Goal: Entertainment & Leisure: Consume media (video, audio)

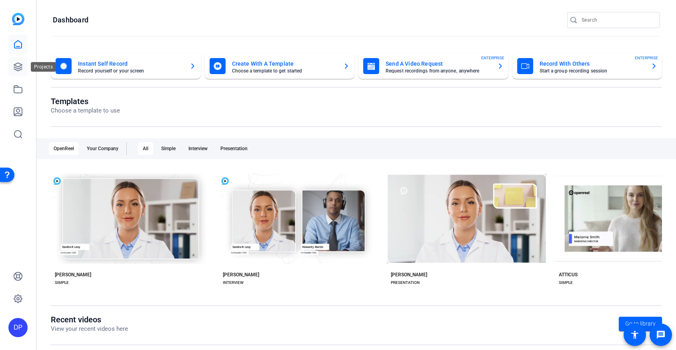
click at [13, 67] on icon at bounding box center [18, 67] width 10 height 10
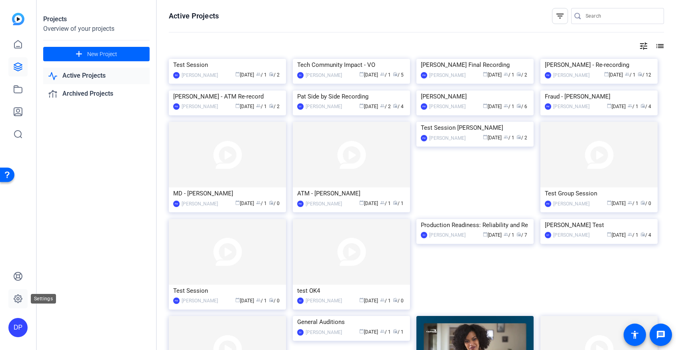
click at [16, 299] on icon at bounding box center [18, 299] width 10 height 10
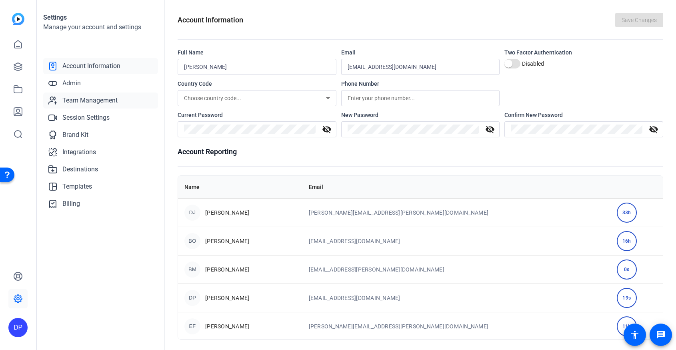
click at [94, 100] on span "Team Management" at bounding box center [89, 101] width 55 height 10
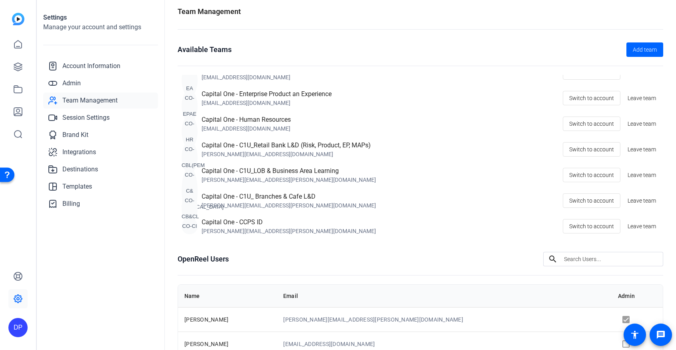
scroll to position [14, 0]
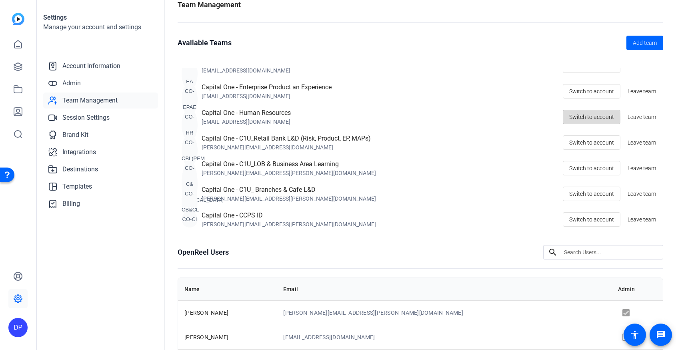
click at [571, 118] on span "Switch to account" at bounding box center [591, 116] width 45 height 15
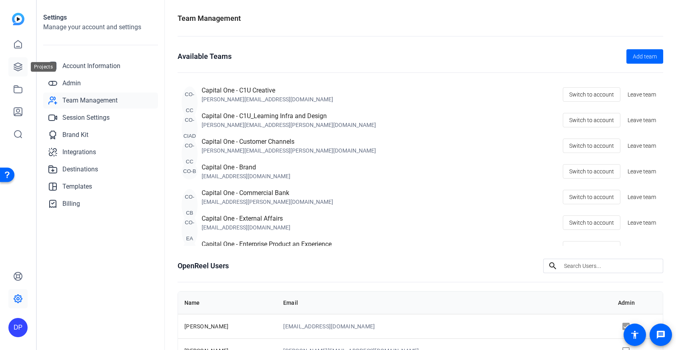
click at [17, 67] on icon at bounding box center [18, 67] width 10 height 10
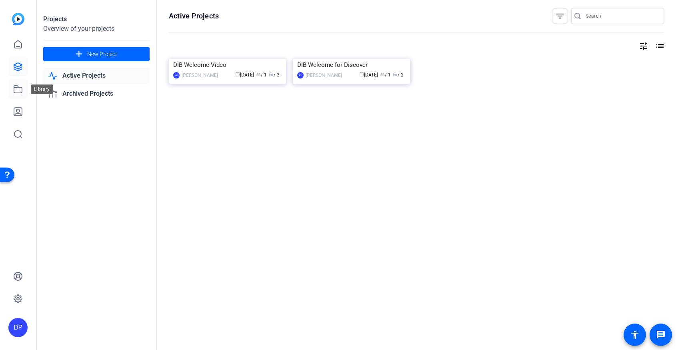
click at [12, 94] on link at bounding box center [17, 89] width 19 height 19
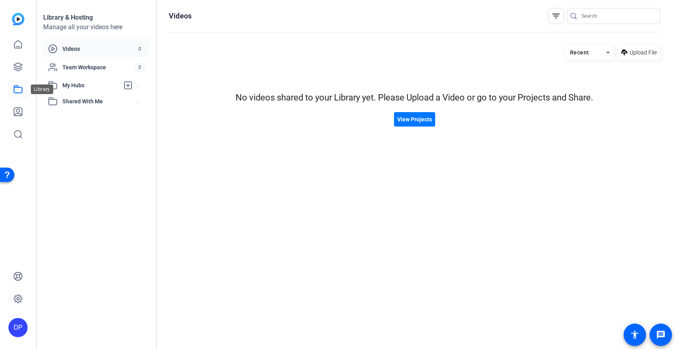
click at [22, 89] on icon at bounding box center [18, 89] width 8 height 7
click at [414, 119] on span "View Projects" at bounding box center [414, 119] width 35 height 8
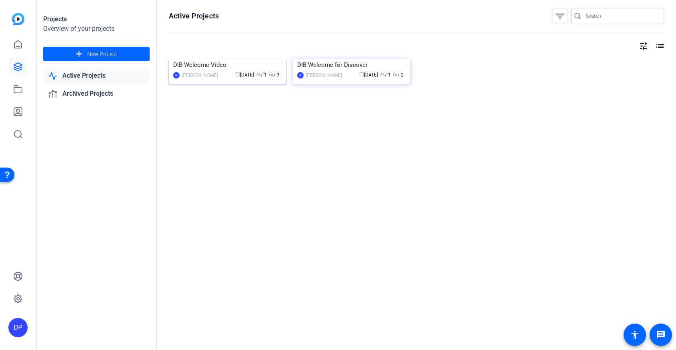
click at [260, 86] on mat-card-content "DIB Welcome Video AB [PERSON_NAME] calendar_today [DATE] group / 1 radio / 3" at bounding box center [227, 72] width 121 height 27
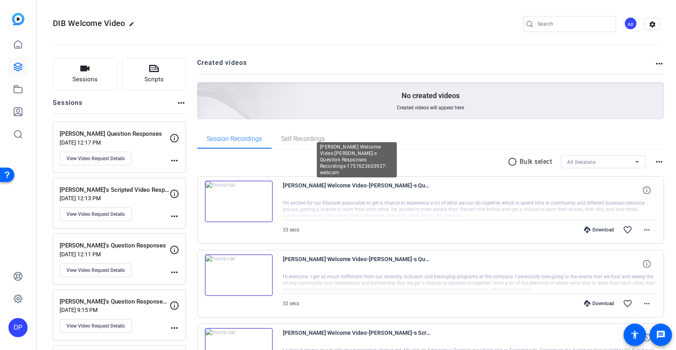
click at [334, 188] on span "[PERSON_NAME] Welcome Video-[PERSON_NAME]-s Question Responses Recordings-17576…" at bounding box center [357, 189] width 148 height 19
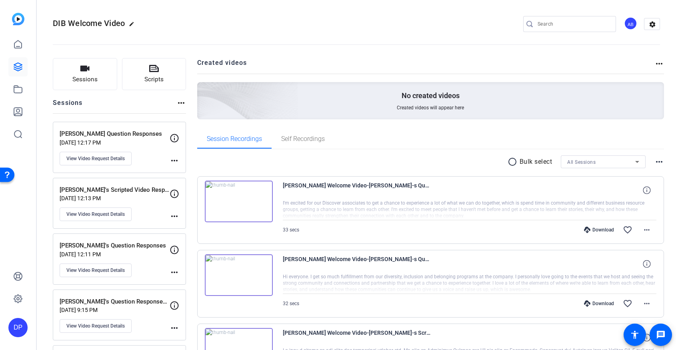
click at [265, 206] on img at bounding box center [239, 201] width 68 height 42
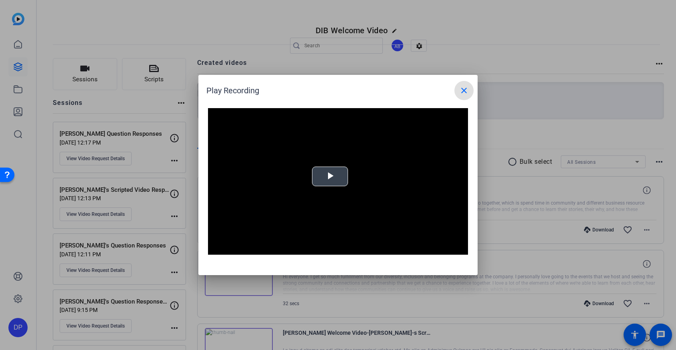
click at [320, 177] on video "Video Player" at bounding box center [338, 181] width 260 height 146
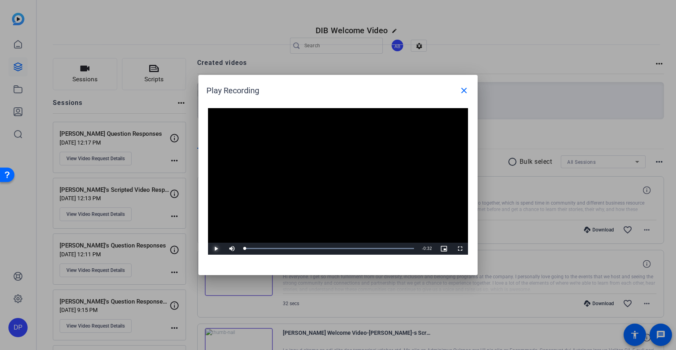
click at [217, 248] on span "Video Player" at bounding box center [216, 248] width 16 height 0
click at [215, 248] on span "Video Player" at bounding box center [216, 248] width 16 height 0
click at [465, 88] on mat-icon "close" at bounding box center [464, 91] width 10 height 10
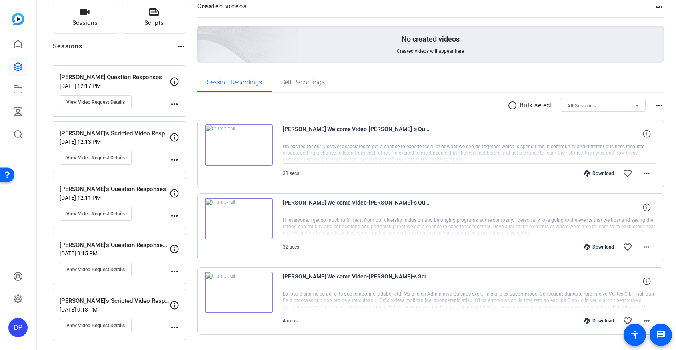
scroll to position [77, 0]
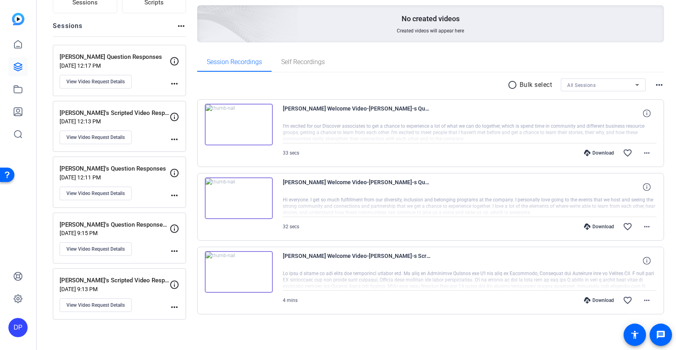
click at [314, 253] on span "[PERSON_NAME] Welcome Video-[PERSON_NAME]-s Scripted Video Response-17576226213…" at bounding box center [357, 260] width 148 height 19
click at [258, 272] on img at bounding box center [239, 272] width 68 height 42
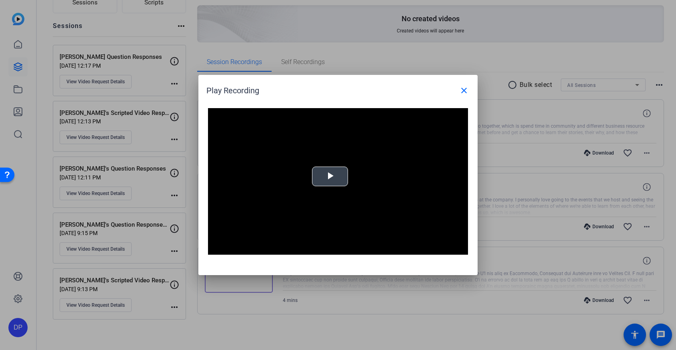
click at [330, 176] on span "Video Player" at bounding box center [330, 176] width 0 height 0
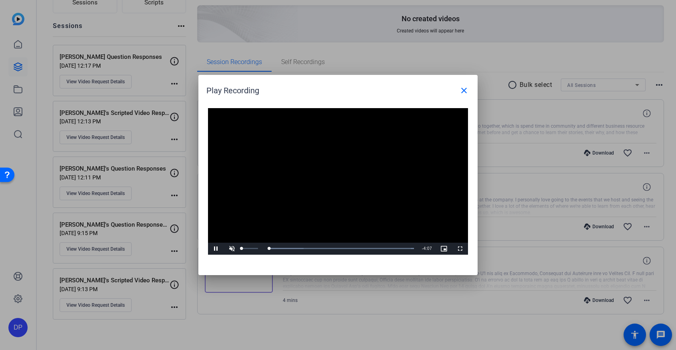
drag, startPoint x: 246, startPoint y: 247, endPoint x: 220, endPoint y: 247, distance: 26.8
click at [220, 247] on div "Pause Unmute 0% Current Time 0:01 / Duration 4:08 Loaded : 100.00% 1:36 0:01 St…" at bounding box center [338, 248] width 260 height 12
click at [231, 248] on span "Video Player" at bounding box center [232, 248] width 16 height 0
drag, startPoint x: 268, startPoint y: 248, endPoint x: 228, endPoint y: 248, distance: 40.4
click at [228, 248] on div "Play Unmute 87% Current Time 0:00 / Duration 4:08 Loaded : 100.00% 0:00 0:00 St…" at bounding box center [338, 248] width 260 height 12
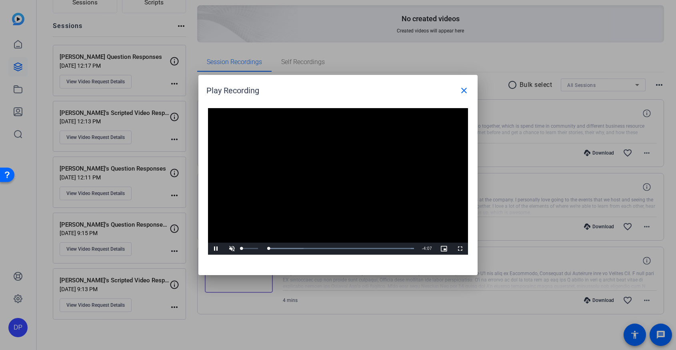
click at [231, 248] on span "Video Player" at bounding box center [232, 248] width 16 height 0
click at [465, 92] on mat-icon "close" at bounding box center [464, 91] width 10 height 10
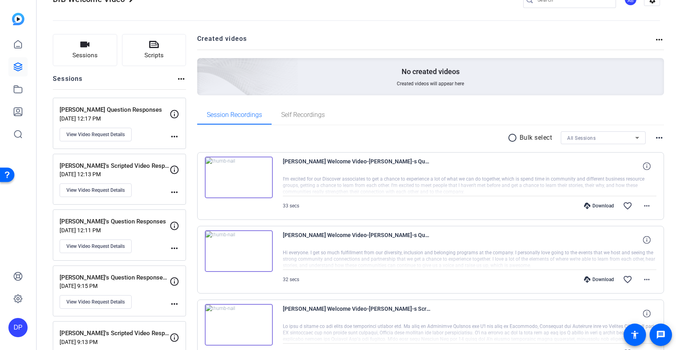
scroll to position [16, 0]
